Goal: Task Accomplishment & Management: Use online tool/utility

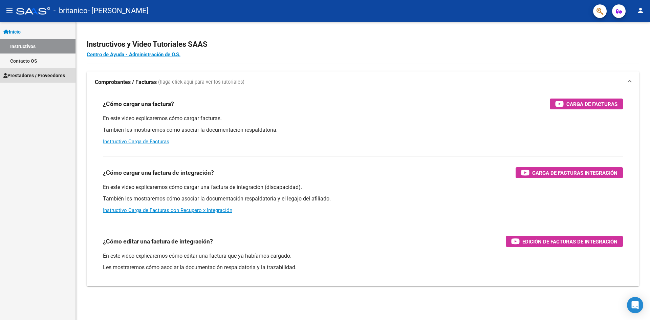
click at [46, 77] on span "Prestadores / Proveedores" at bounding box center [34, 75] width 62 height 7
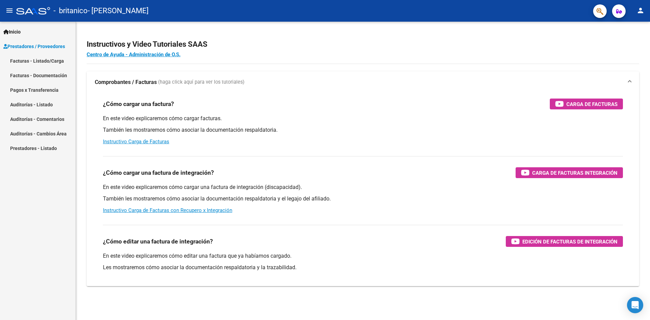
click at [48, 60] on link "Facturas - Listado/Carga" at bounding box center [37, 60] width 75 height 15
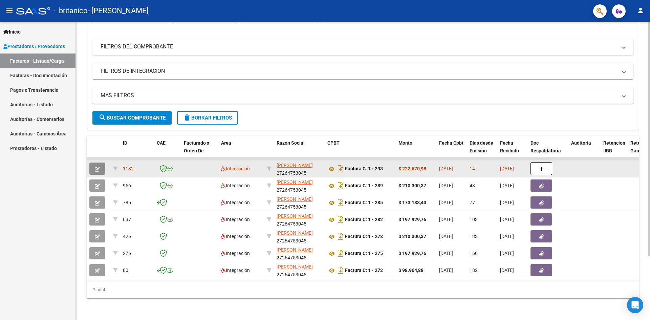
click at [94, 163] on button "button" at bounding box center [97, 168] width 16 height 12
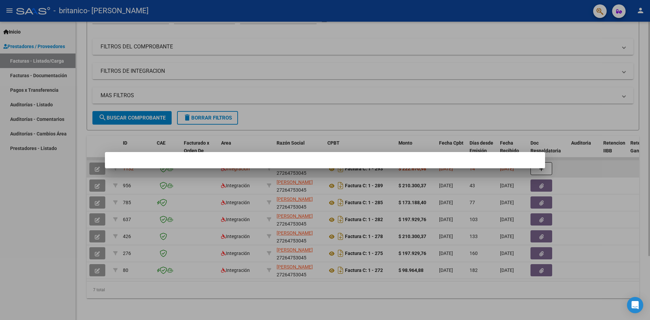
click at [94, 163] on div at bounding box center [325, 160] width 650 height 320
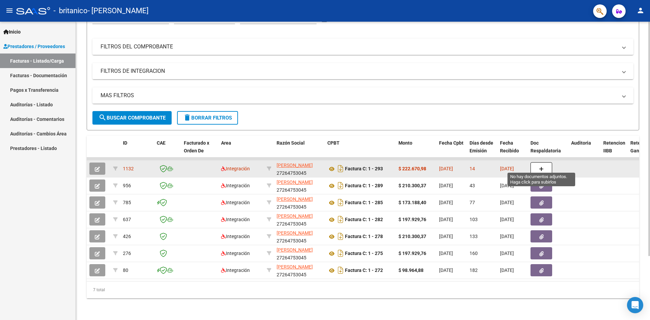
click at [544, 162] on button "button" at bounding box center [541, 168] width 22 height 13
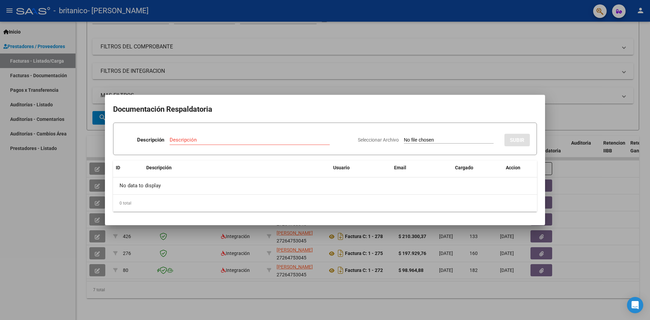
click at [404, 138] on input "Seleccionar Archivo" at bounding box center [449, 140] width 90 height 6
click at [180, 140] on input "Descripción" at bounding box center [250, 140] width 160 height 6
type input "PLANILLA ASISTENCIA AGOSTO"
click at [415, 140] on input "Seleccionar Archivo" at bounding box center [449, 140] width 90 height 6
type input "C:\fakepath\planilla assistencia [PERSON_NAME].pdf"
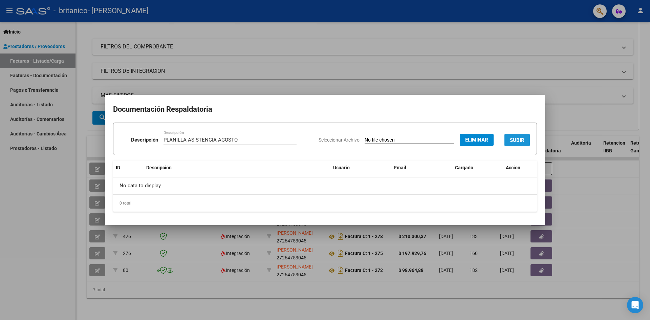
click at [514, 142] on span "SUBIR" at bounding box center [517, 140] width 15 height 6
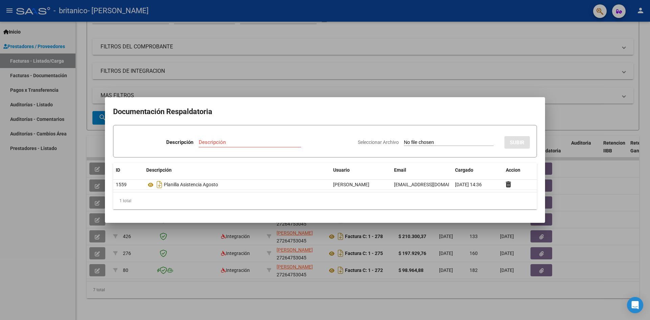
click at [582, 107] on div at bounding box center [325, 160] width 650 height 320
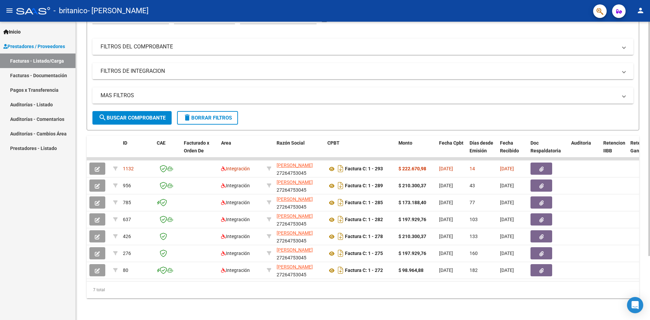
click at [636, 276] on datatable-body "1132 Integración [PERSON_NAME] 27264753045 Factura C: 1 - 293 $ 222.670,98 [DAT…" at bounding box center [363, 219] width 552 height 124
